Goal: Transaction & Acquisition: Obtain resource

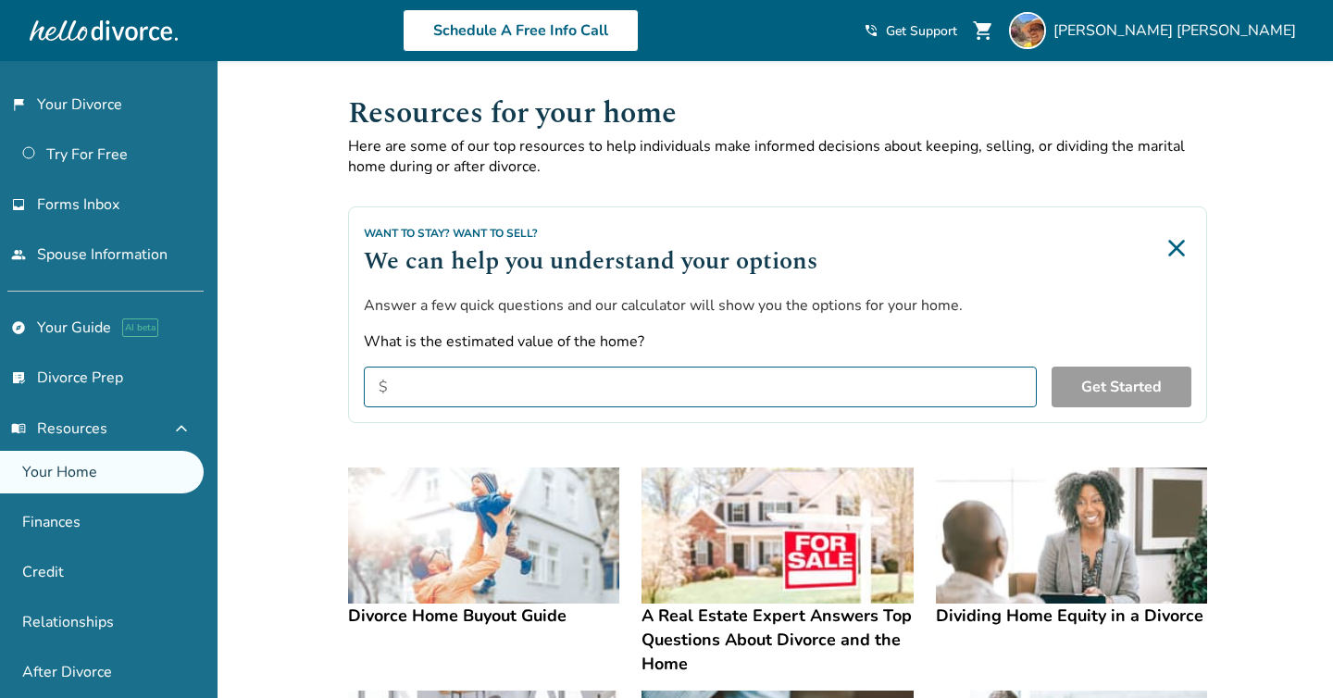
click at [623, 280] on div "Want to Stay? Want to Sell? We can help you understand your options Answer a fe…" at bounding box center [777, 314] width 859 height 217
click at [110, 380] on link "list_alt_check Divorce Prep" at bounding box center [102, 377] width 204 height 43
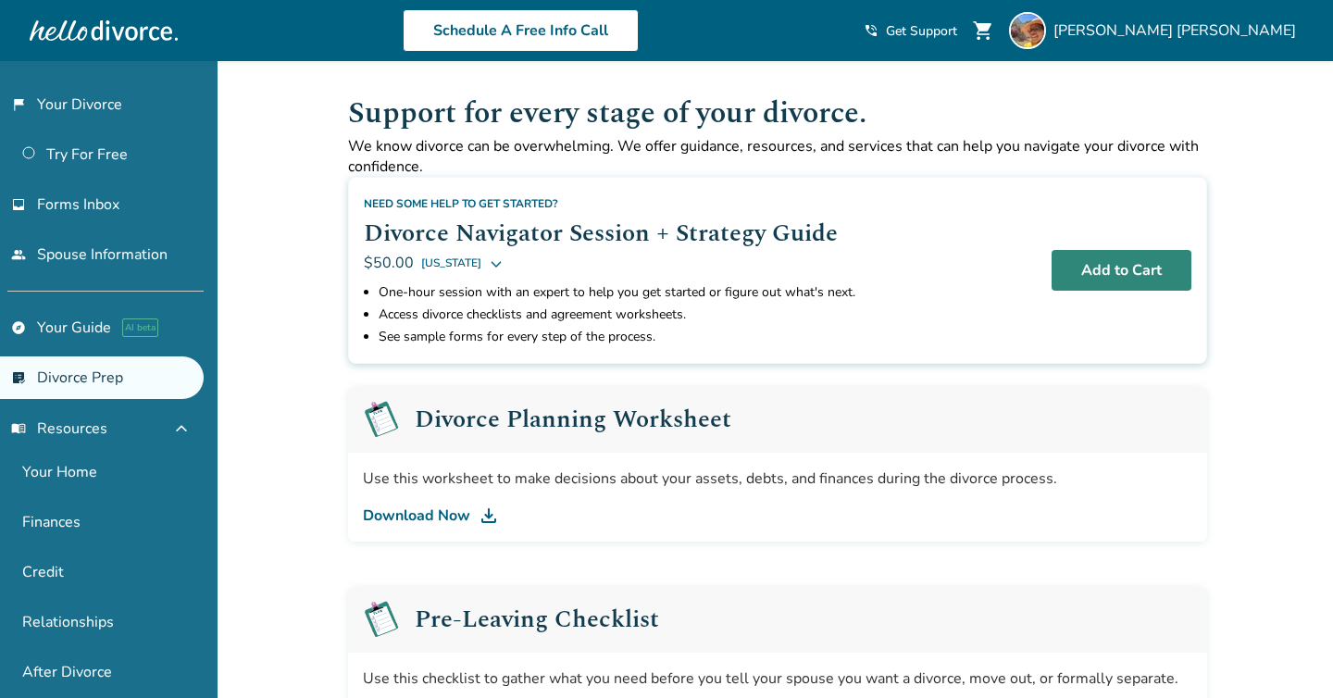
click at [1100, 272] on button "Add to Cart" at bounding box center [1122, 270] width 140 height 41
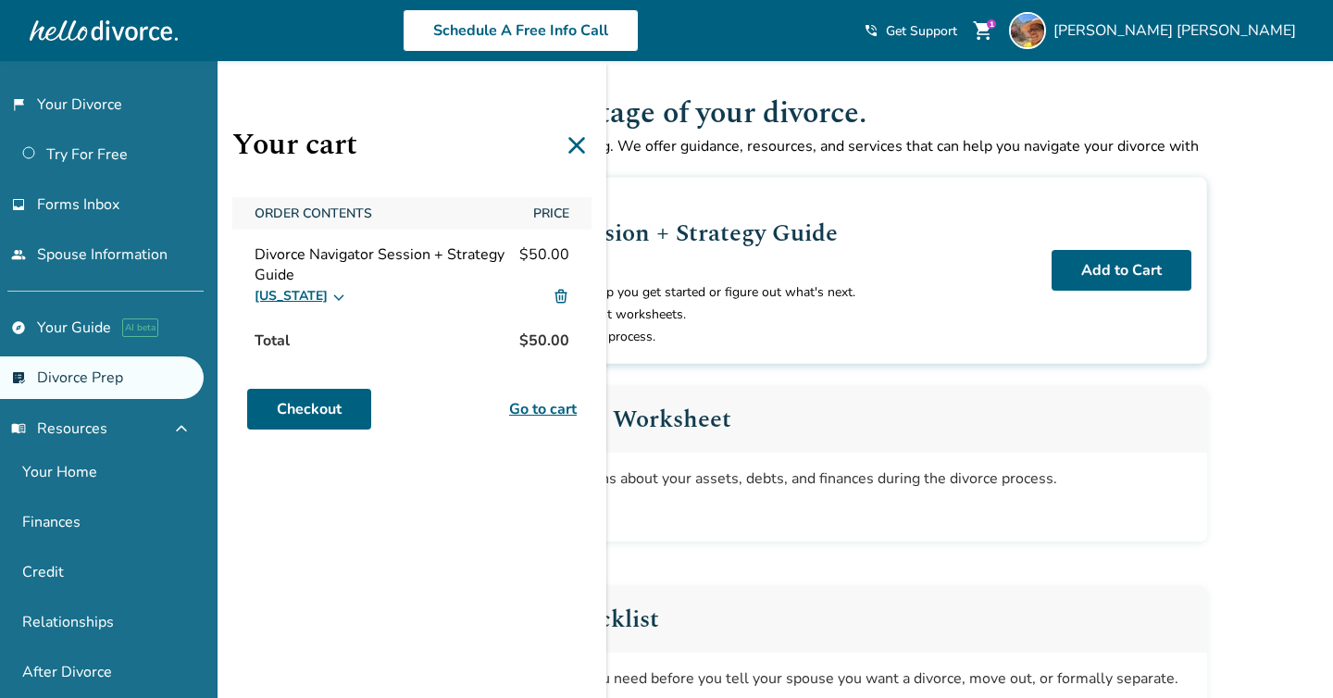
click at [861, 409] on div "Divorce Planning Worksheet" at bounding box center [777, 419] width 859 height 67
click at [575, 138] on icon at bounding box center [577, 146] width 30 height 30
